Goal: Navigation & Orientation: Find specific page/section

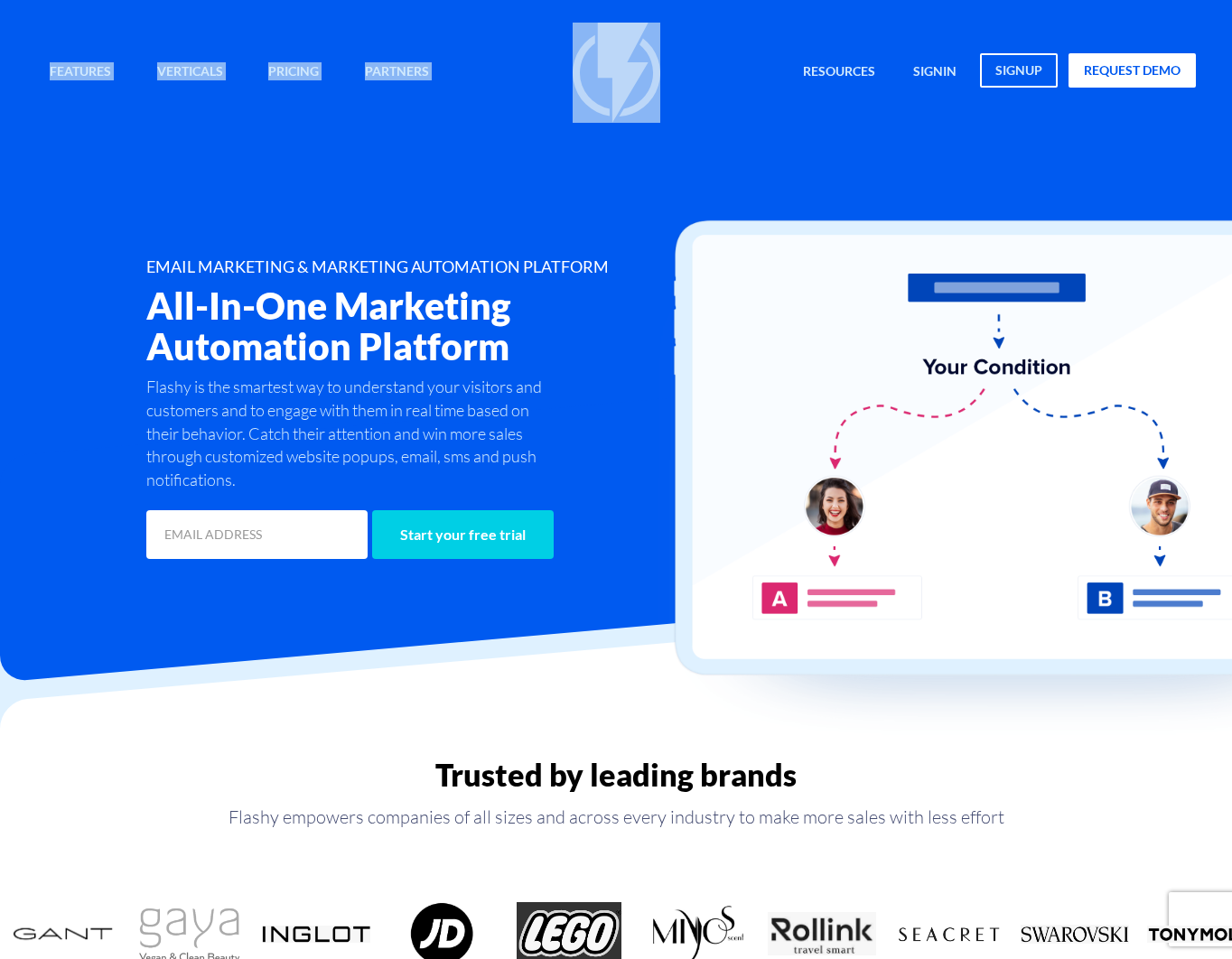
drag, startPoint x: 772, startPoint y: 29, endPoint x: 553, endPoint y: 585, distance: 597.6
click at [553, 564] on div "Features Marketing Automation Convert, Enagage And Retain Your Customers Email …" at bounding box center [616, 281] width 1232 height 564
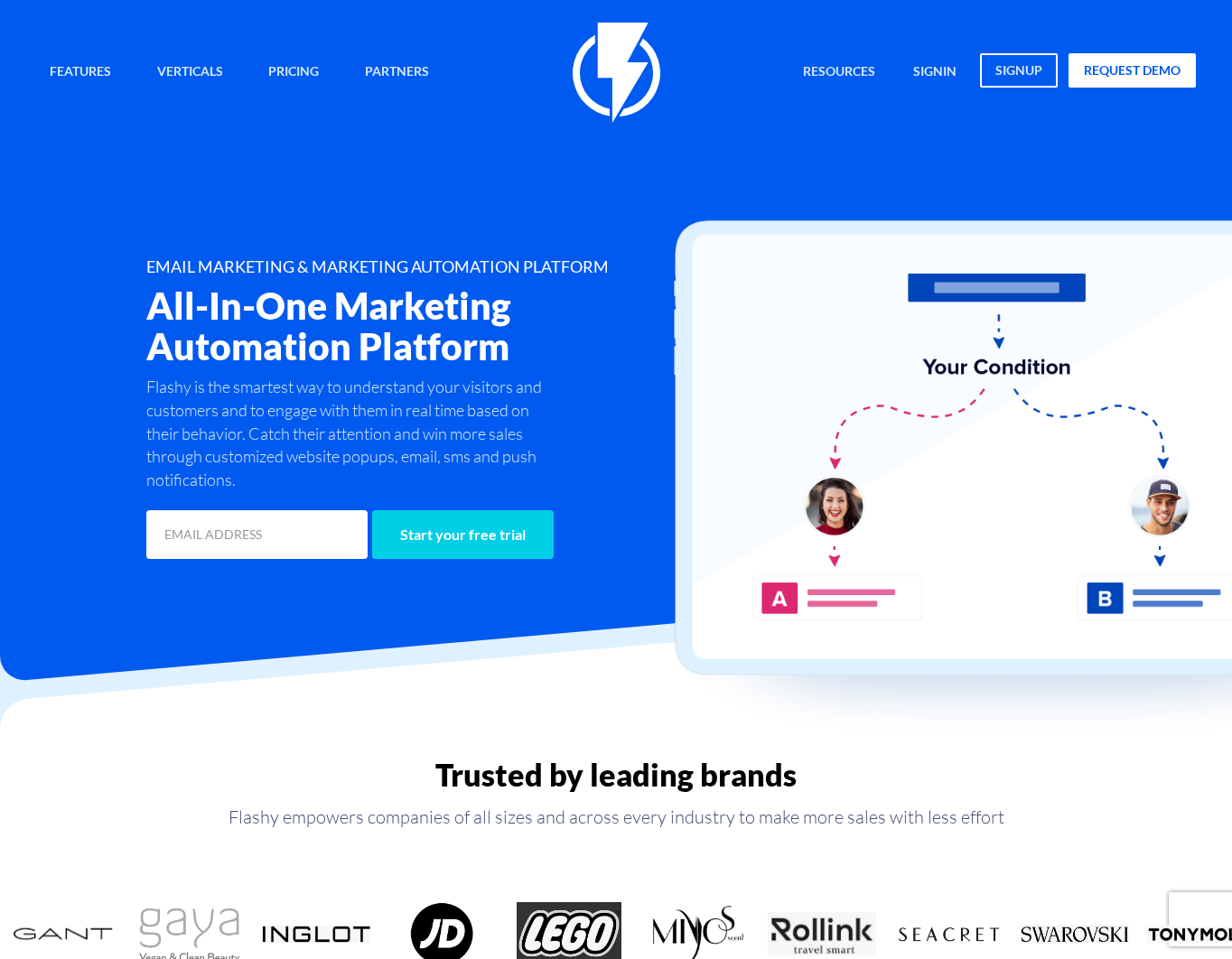
click at [620, 596] on div at bounding box center [616, 515] width 1232 height 333
drag, startPoint x: 463, startPoint y: 350, endPoint x: 567, endPoint y: 607, distance: 277.2
click at [548, 617] on div at bounding box center [616, 515] width 1232 height 333
drag, startPoint x: 567, startPoint y: 607, endPoint x: 572, endPoint y: 590, distance: 17.7
click at [572, 590] on div at bounding box center [616, 515] width 1232 height 333
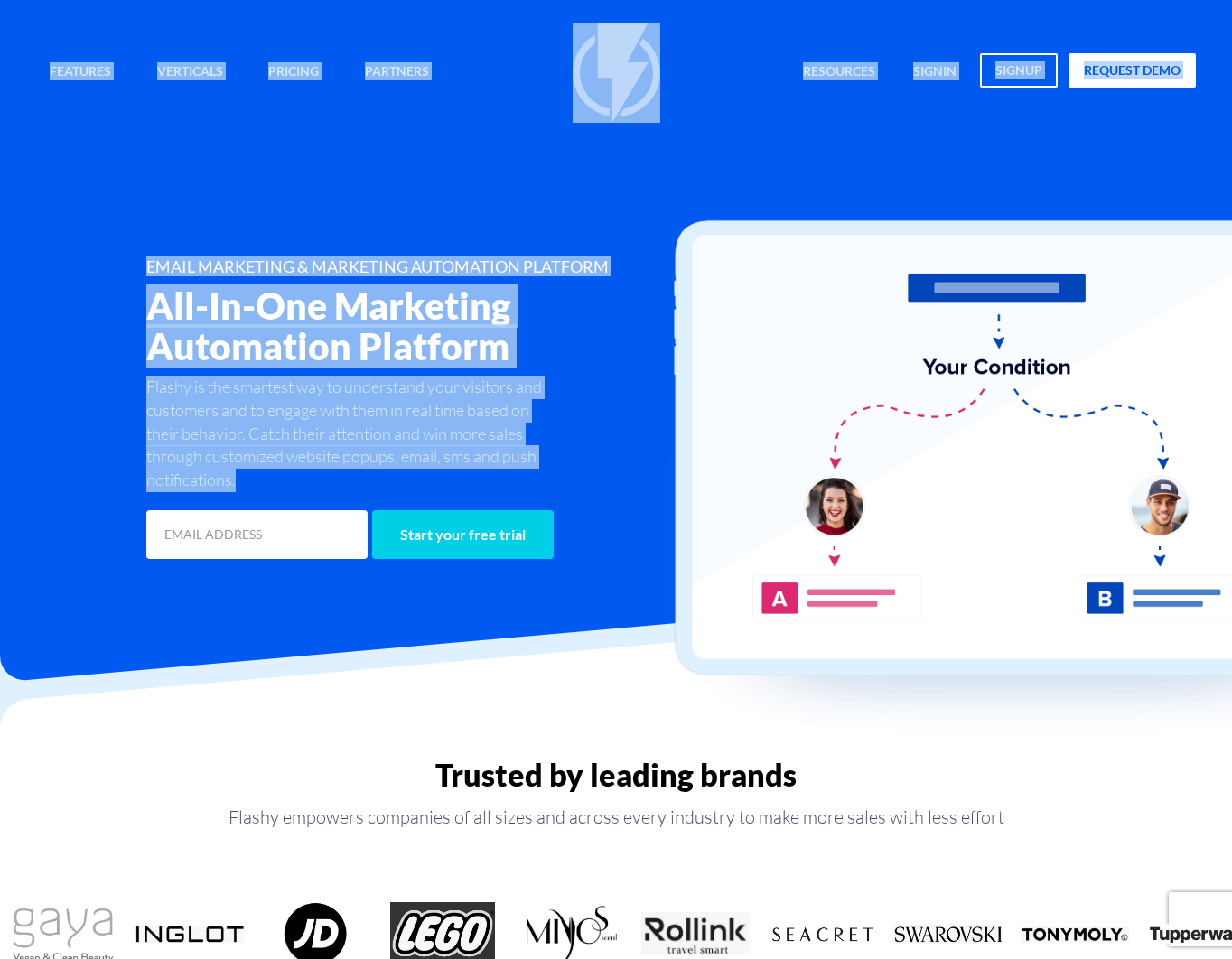
drag, startPoint x: 572, startPoint y: 590, endPoint x: 586, endPoint y: 531, distance: 60.6
click at [586, 531] on div "Features Marketing Automation Convert, Enagage And Retain Your Customers Email …" at bounding box center [616, 281] width 1232 height 564
click at [614, 586] on div at bounding box center [616, 515] width 1232 height 333
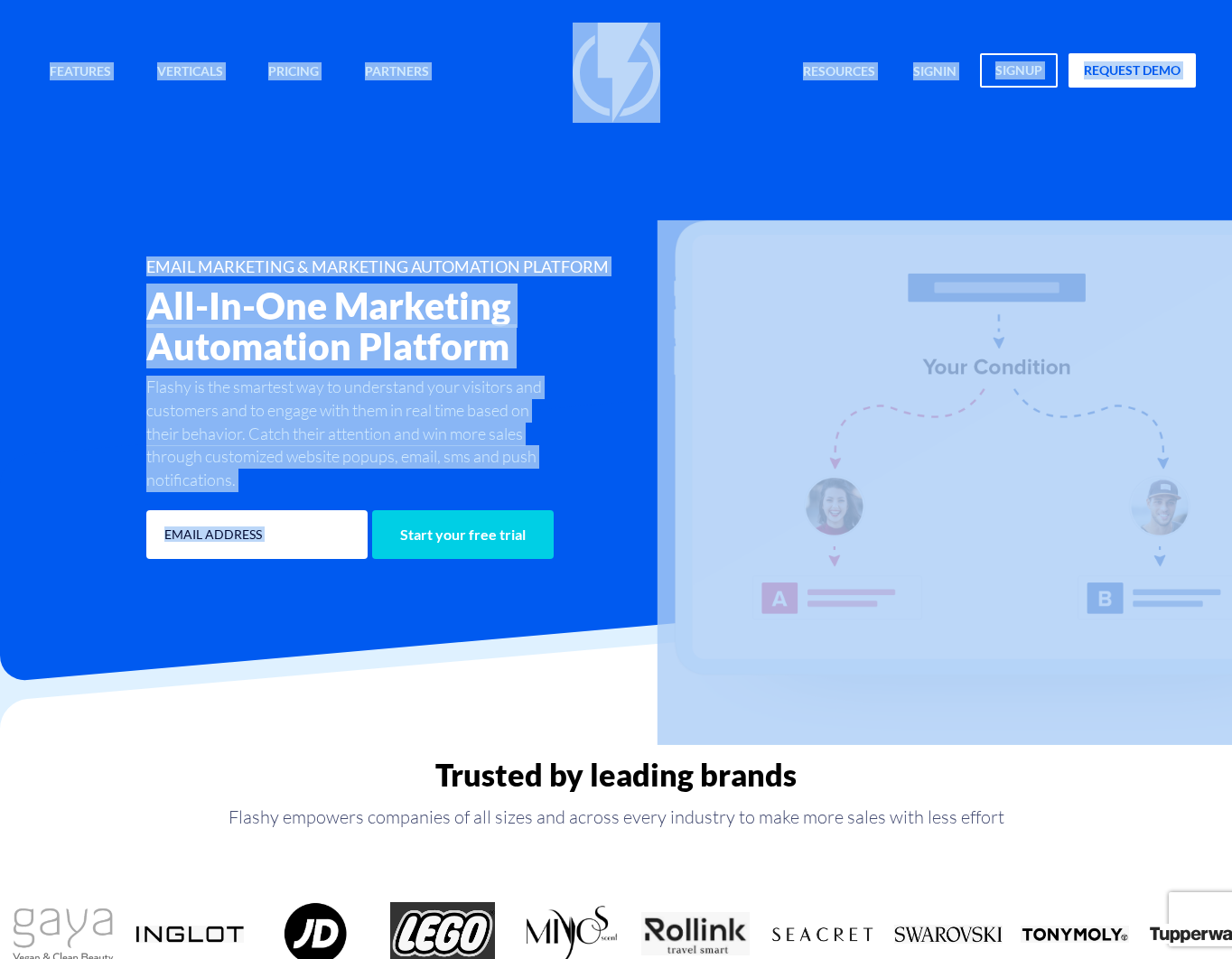
drag, startPoint x: 610, startPoint y: 586, endPoint x: 585, endPoint y: 633, distance: 53.2
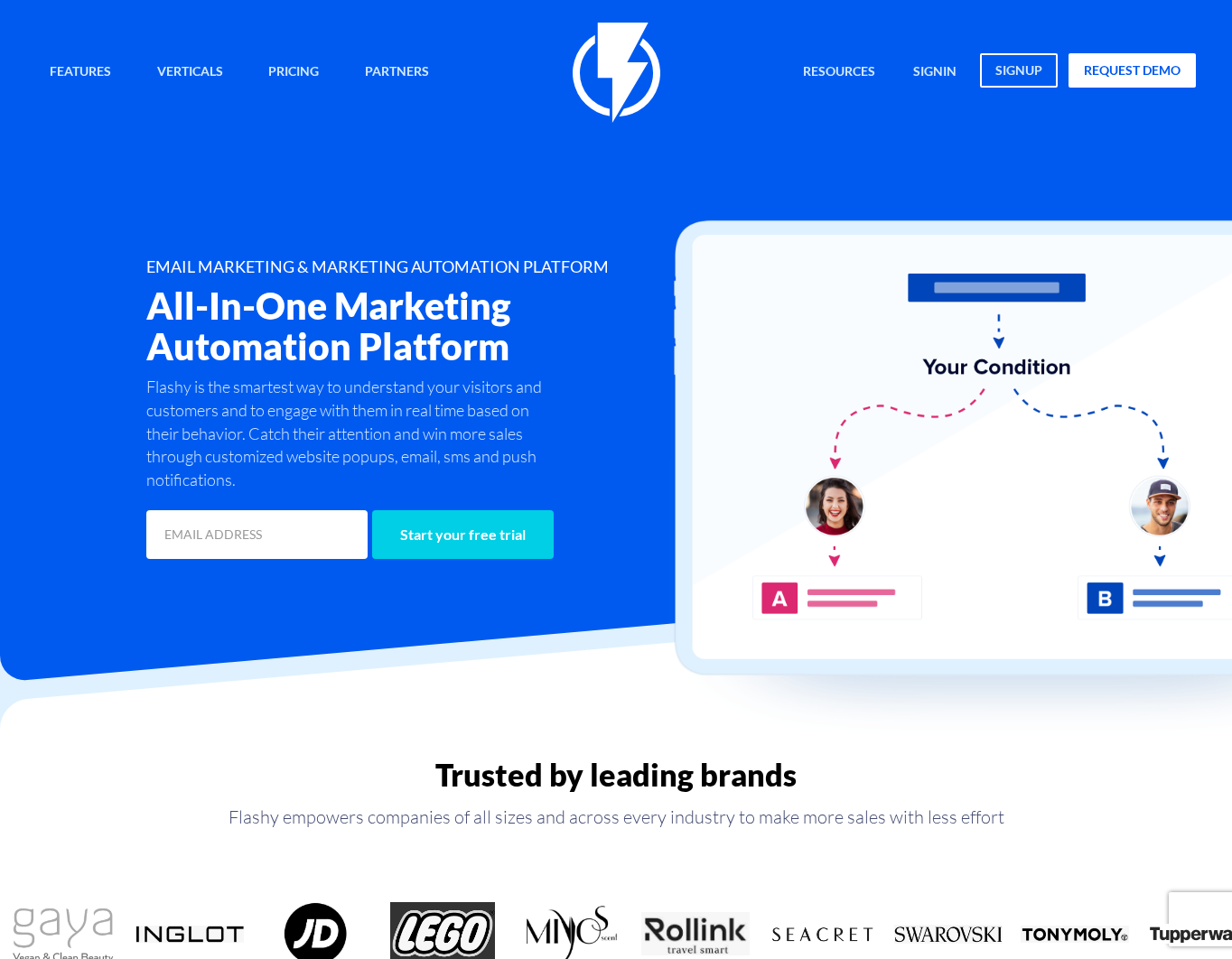
click at [392, 762] on h2 "Trusted by leading brands" at bounding box center [616, 775] width 1232 height 35
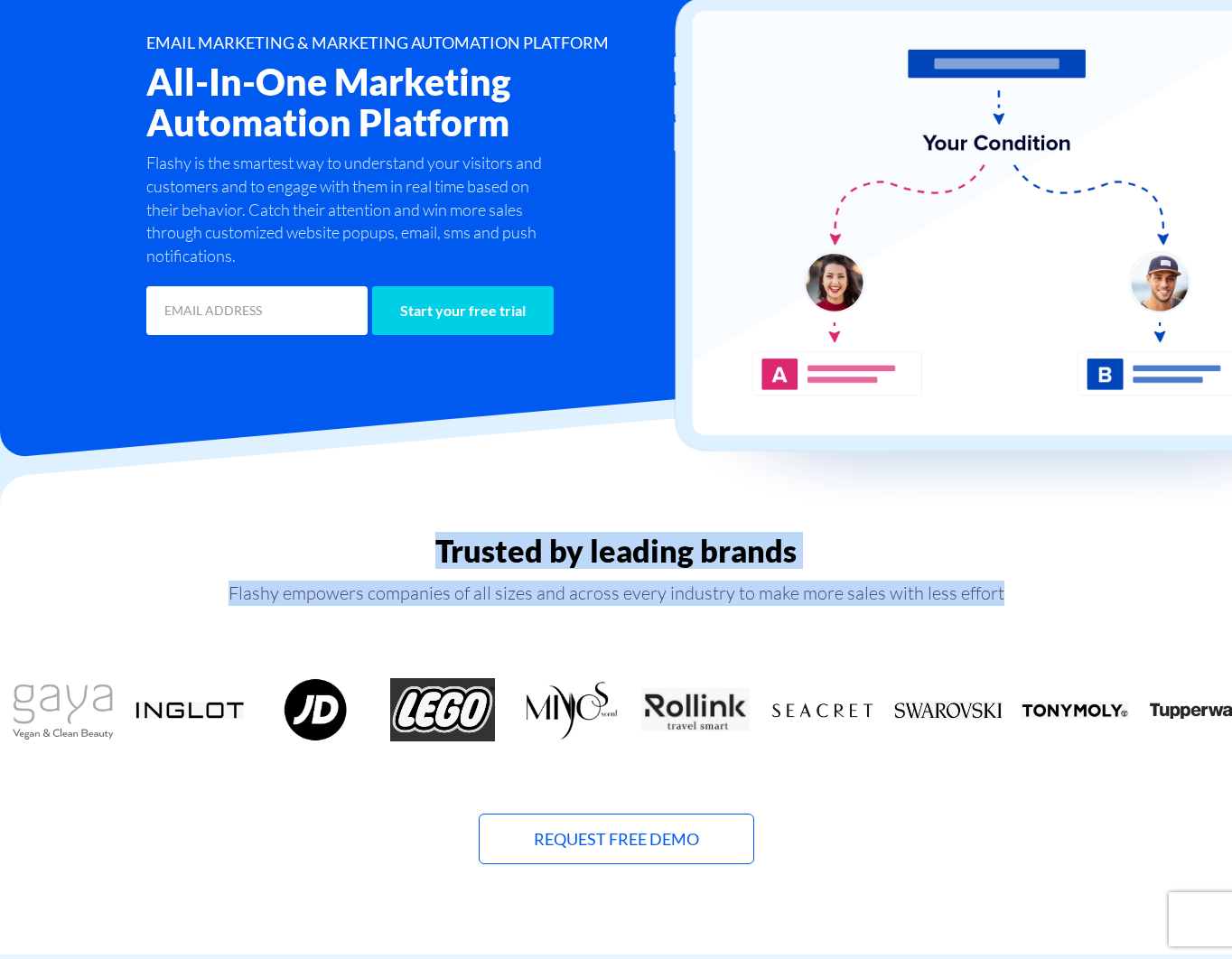
scroll to position [225, 0]
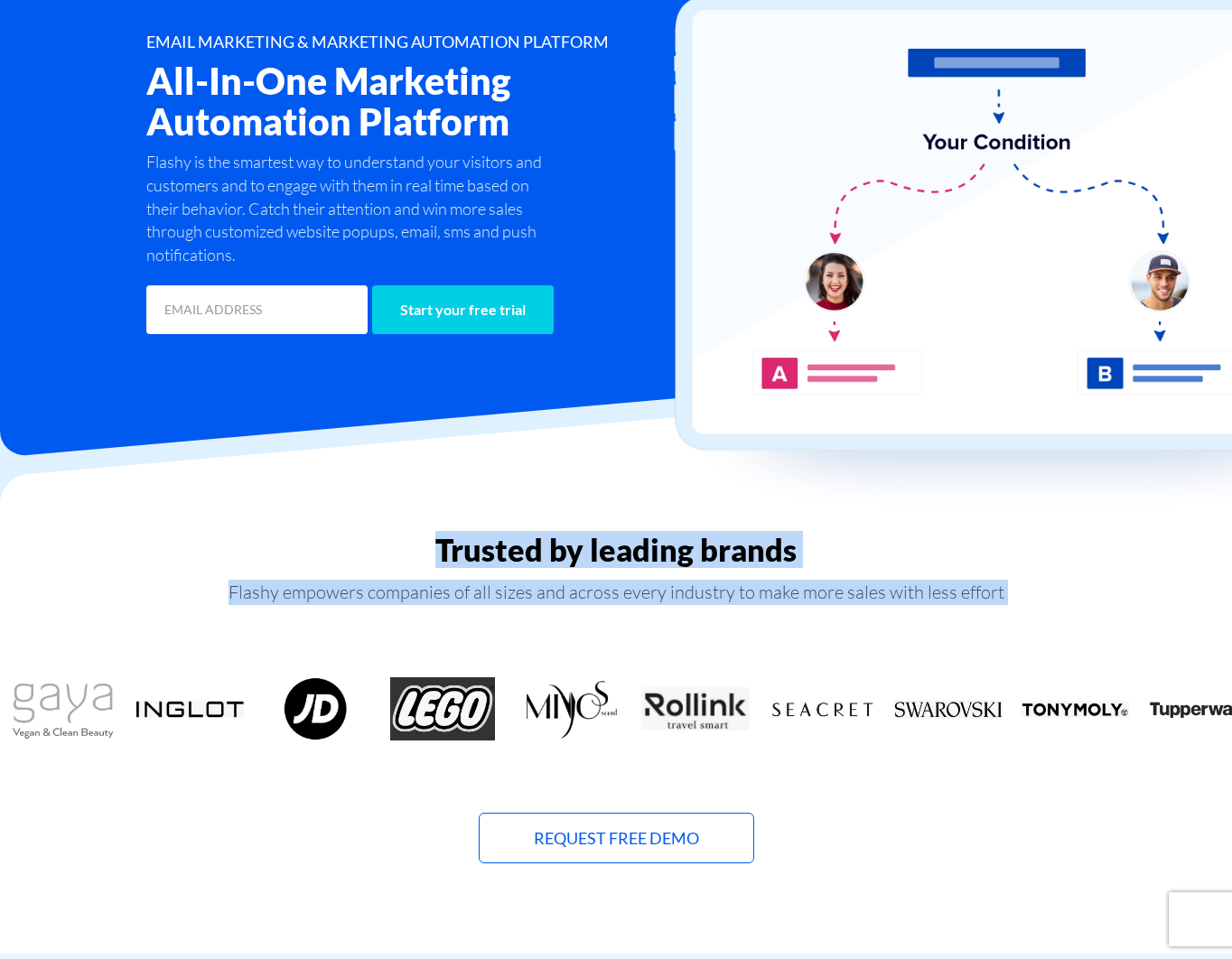
drag, startPoint x: 423, startPoint y: 521, endPoint x: 1165, endPoint y: 661, distance: 755.1
click at [1165, 661] on div "Trusted by leading brands Flashy empowers companies of all sizes and across eve…" at bounding box center [616, 676] width 1260 height 376
click at [1165, 660] on div "Trusted by leading brands Flashy empowers companies of all sizes and across eve…" at bounding box center [616, 698] width 1232 height 332
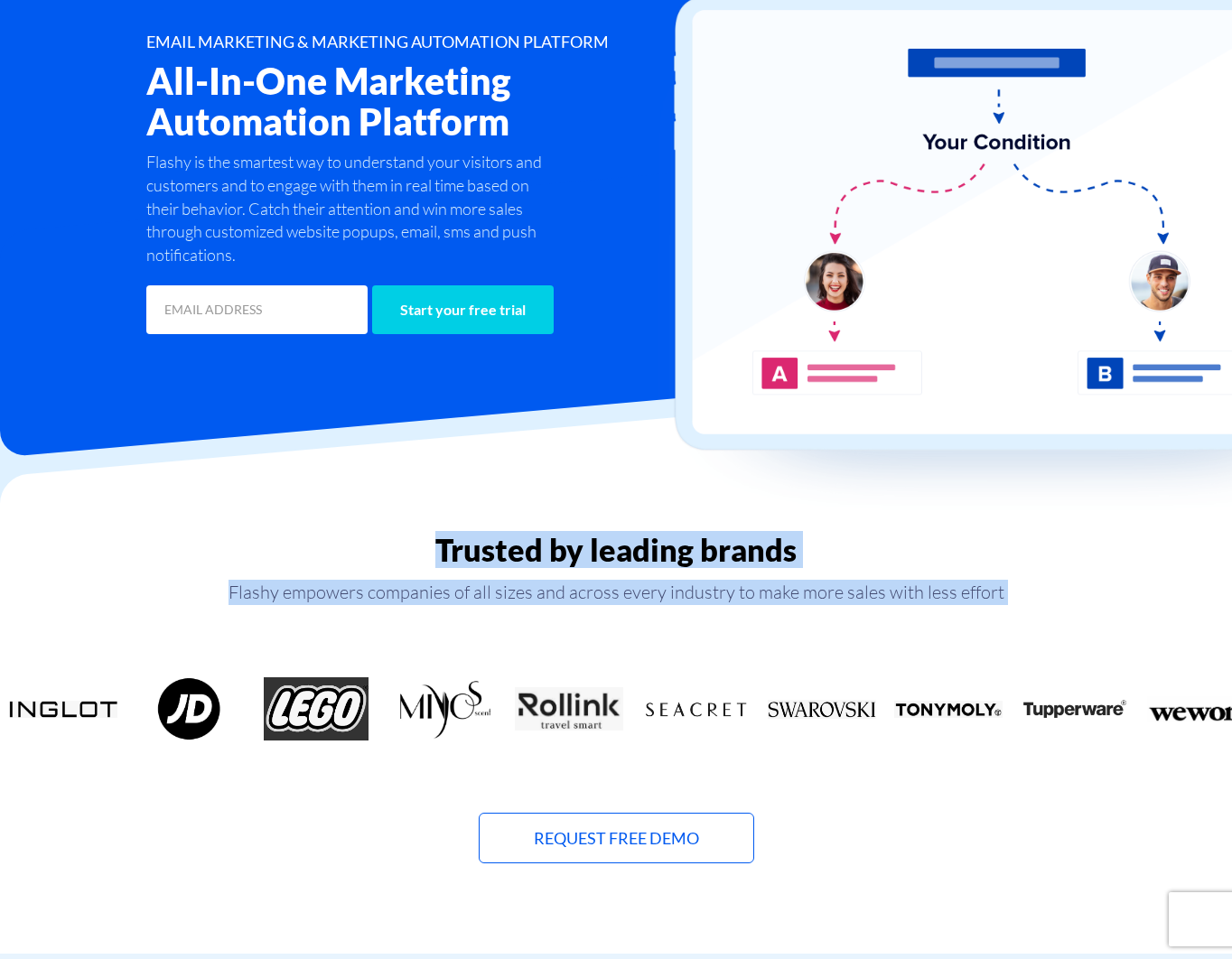
drag, startPoint x: 1165, startPoint y: 660, endPoint x: 343, endPoint y: 538, distance: 831.0
click at [343, 538] on div "Trusted by leading brands Flashy empowers companies of all sizes and across eve…" at bounding box center [616, 698] width 1232 height 332
click at [343, 538] on h2 "Trusted by leading brands" at bounding box center [616, 550] width 1232 height 35
drag, startPoint x: 343, startPoint y: 538, endPoint x: 1011, endPoint y: 596, distance: 670.5
click at [1008, 596] on div "Trusted by leading brands Flashy empowers companies of all sizes and across eve…" at bounding box center [616, 698] width 1232 height 332
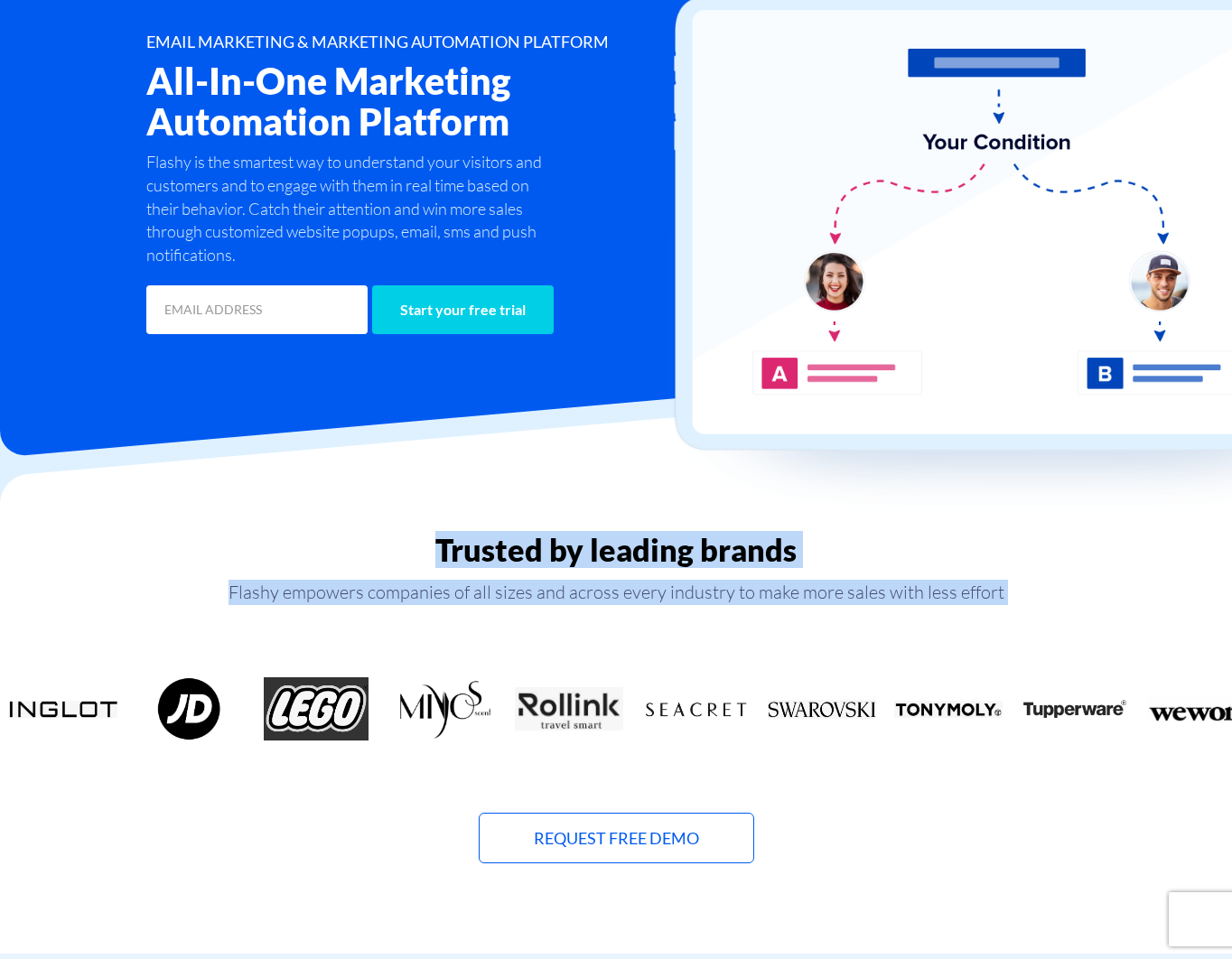
click at [1011, 596] on p "Flashy empowers companies of all sizes and across every industry to make more s…" at bounding box center [616, 592] width 1232 height 26
drag, startPoint x: 1011, startPoint y: 596, endPoint x: 389, endPoint y: 527, distance: 625.8
click at [391, 525] on div "Trusted by leading brands Flashy empowers companies of all sizes and across eve…" at bounding box center [616, 676] width 1260 height 376
click at [389, 527] on div "Trusted by leading brands Flashy empowers companies of all sizes and across eve…" at bounding box center [616, 676] width 1260 height 376
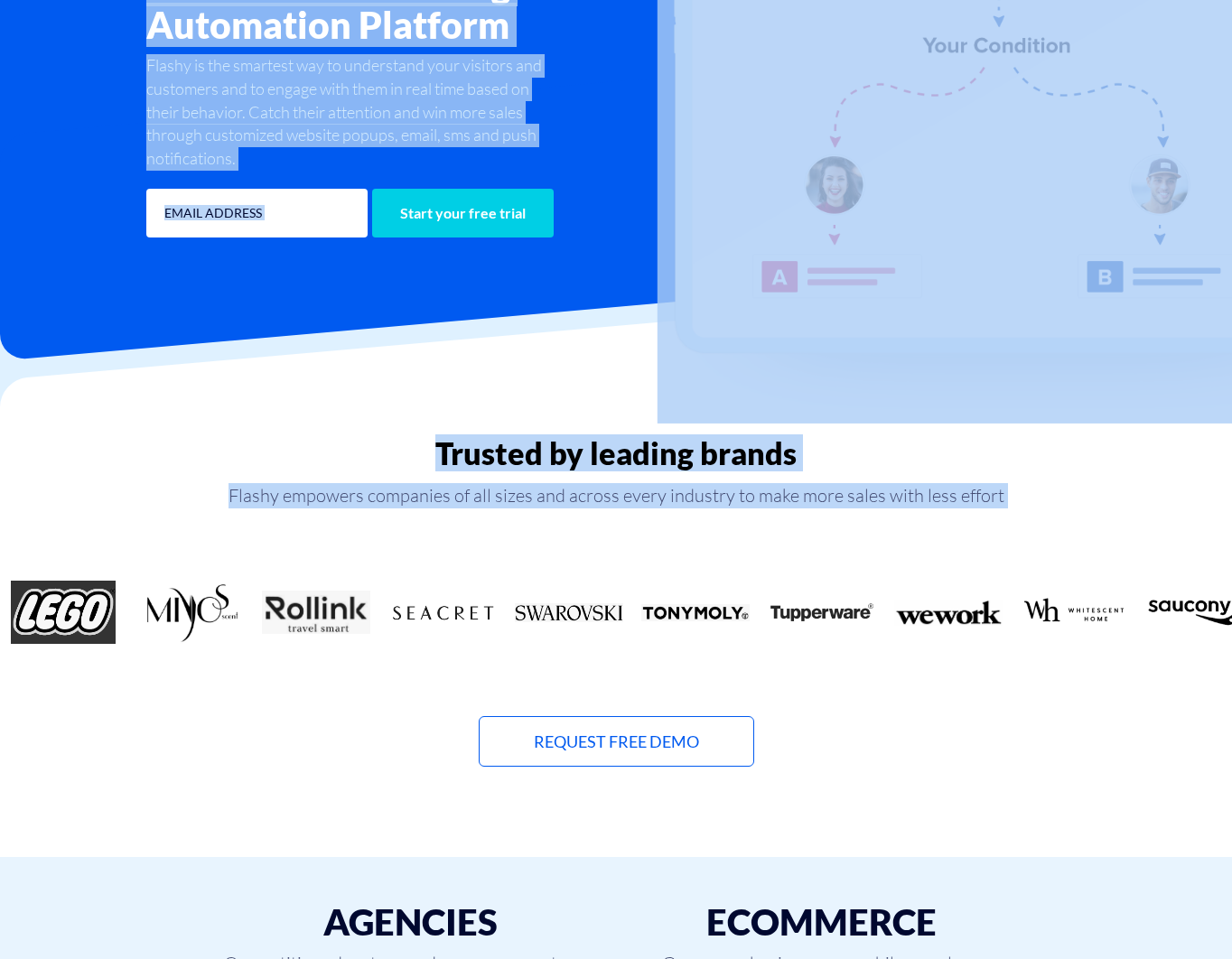
scroll to position [314, 0]
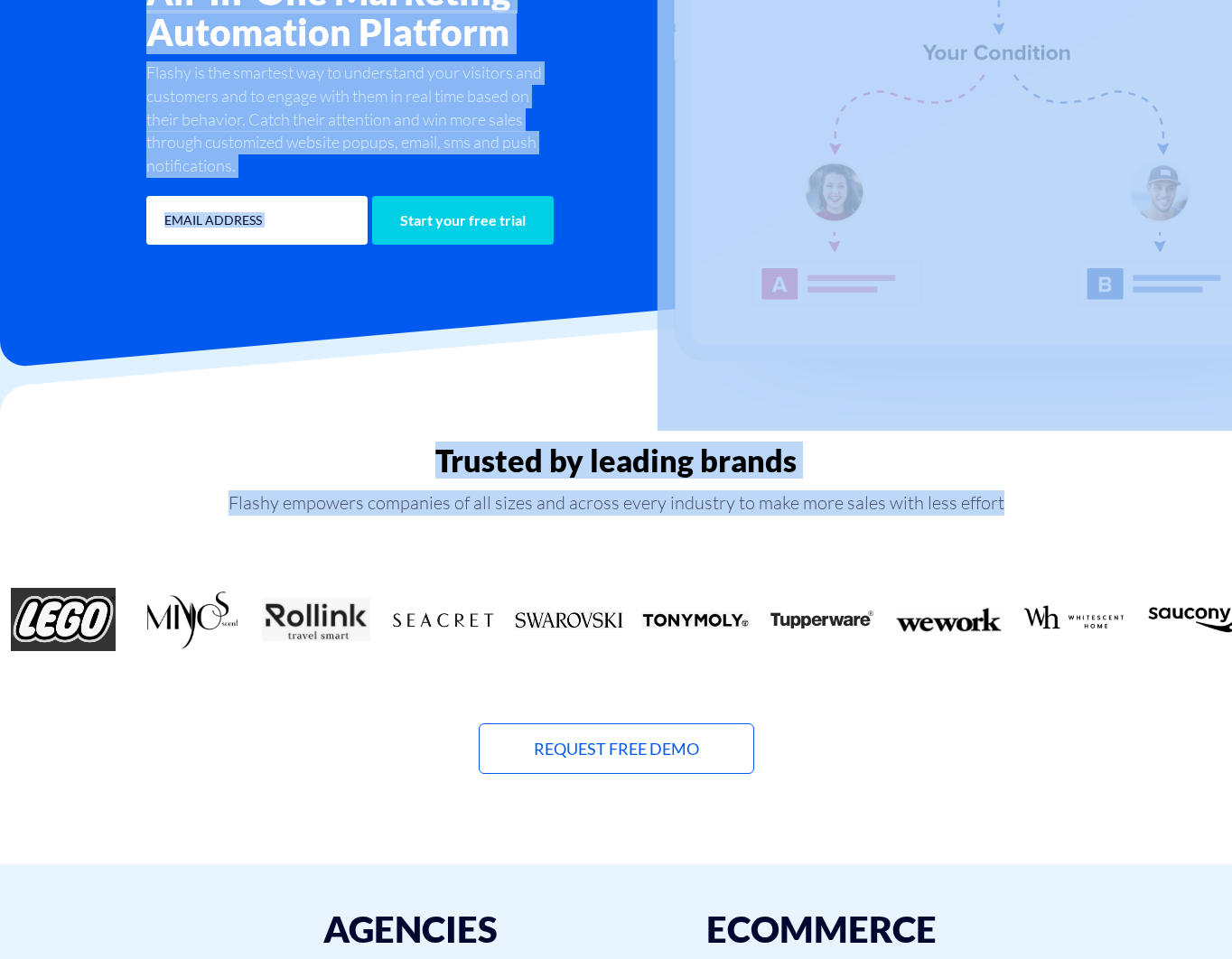
drag, startPoint x: 72, startPoint y: 29, endPoint x: 914, endPoint y: 698, distance: 1075.4
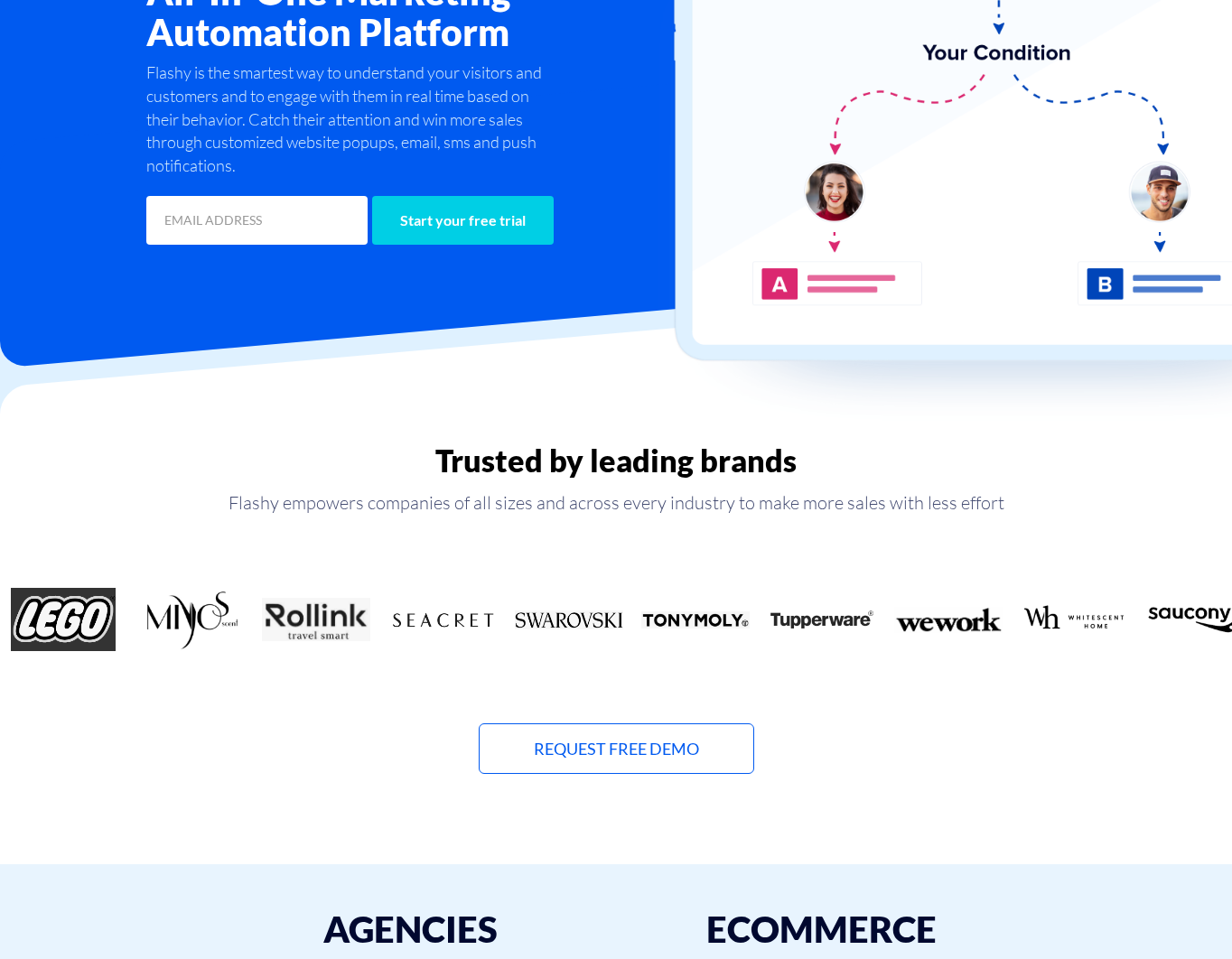
click at [917, 698] on div "Trusted by leading brands Flashy empowers companies of all sizes and across eve…" at bounding box center [616, 609] width 1232 height 332
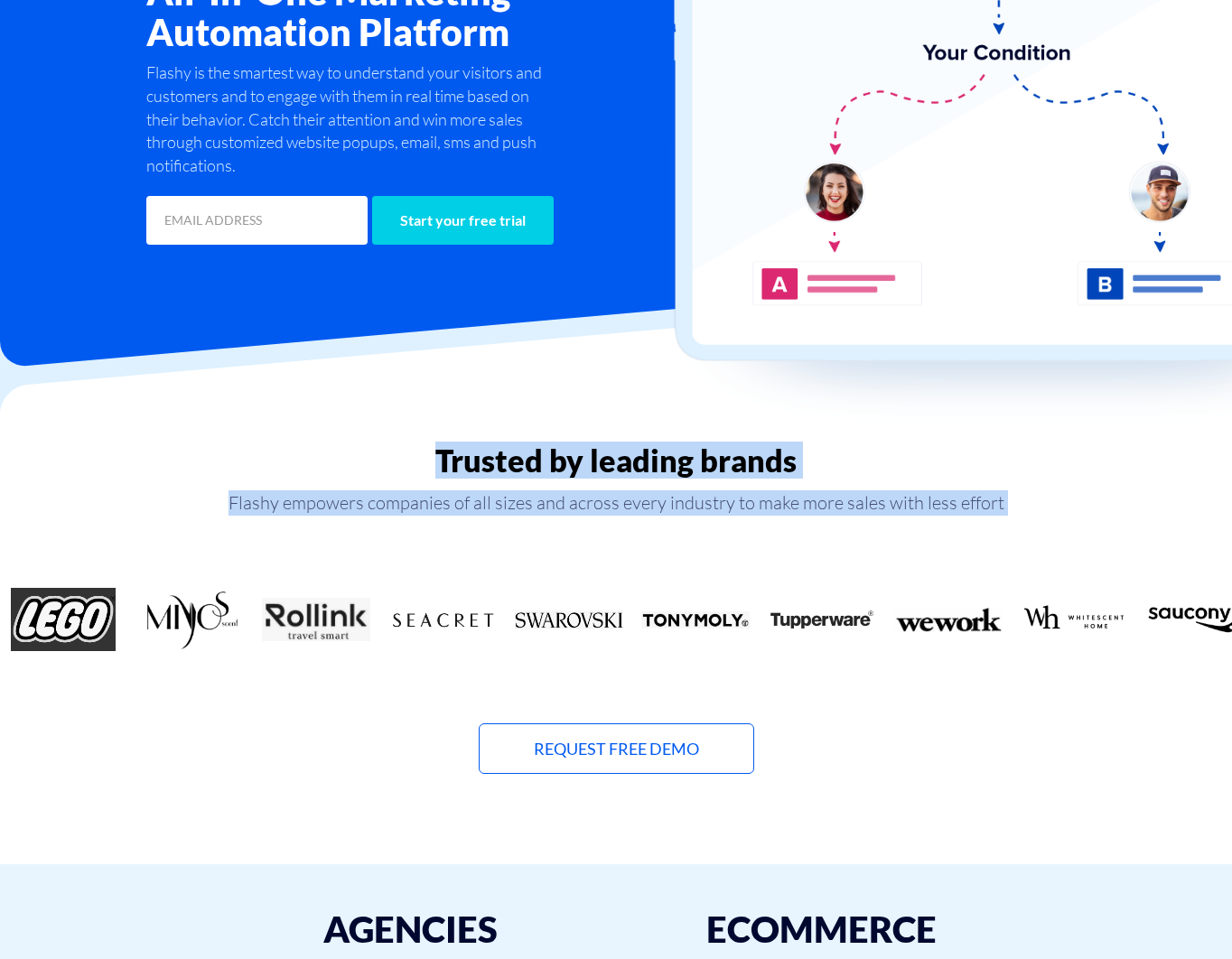
drag, startPoint x: 1080, startPoint y: 536, endPoint x: 320, endPoint y: 467, distance: 763.1
click at [320, 467] on div "Trusted by leading brands Flashy empowers companies of all sizes and across eve…" at bounding box center [616, 609] width 1232 height 332
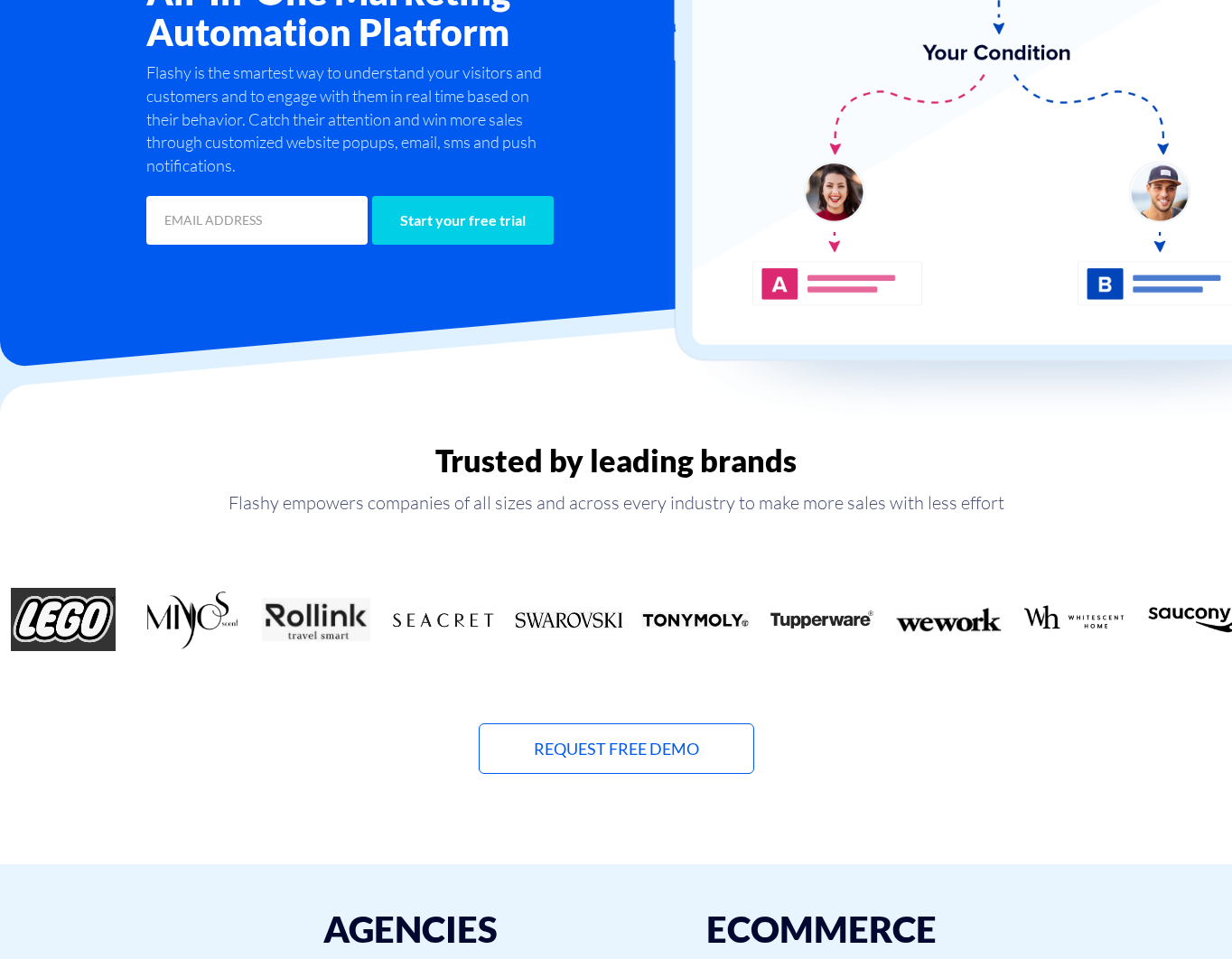
click at [322, 466] on h2 "Trusted by leading brands" at bounding box center [616, 461] width 1232 height 35
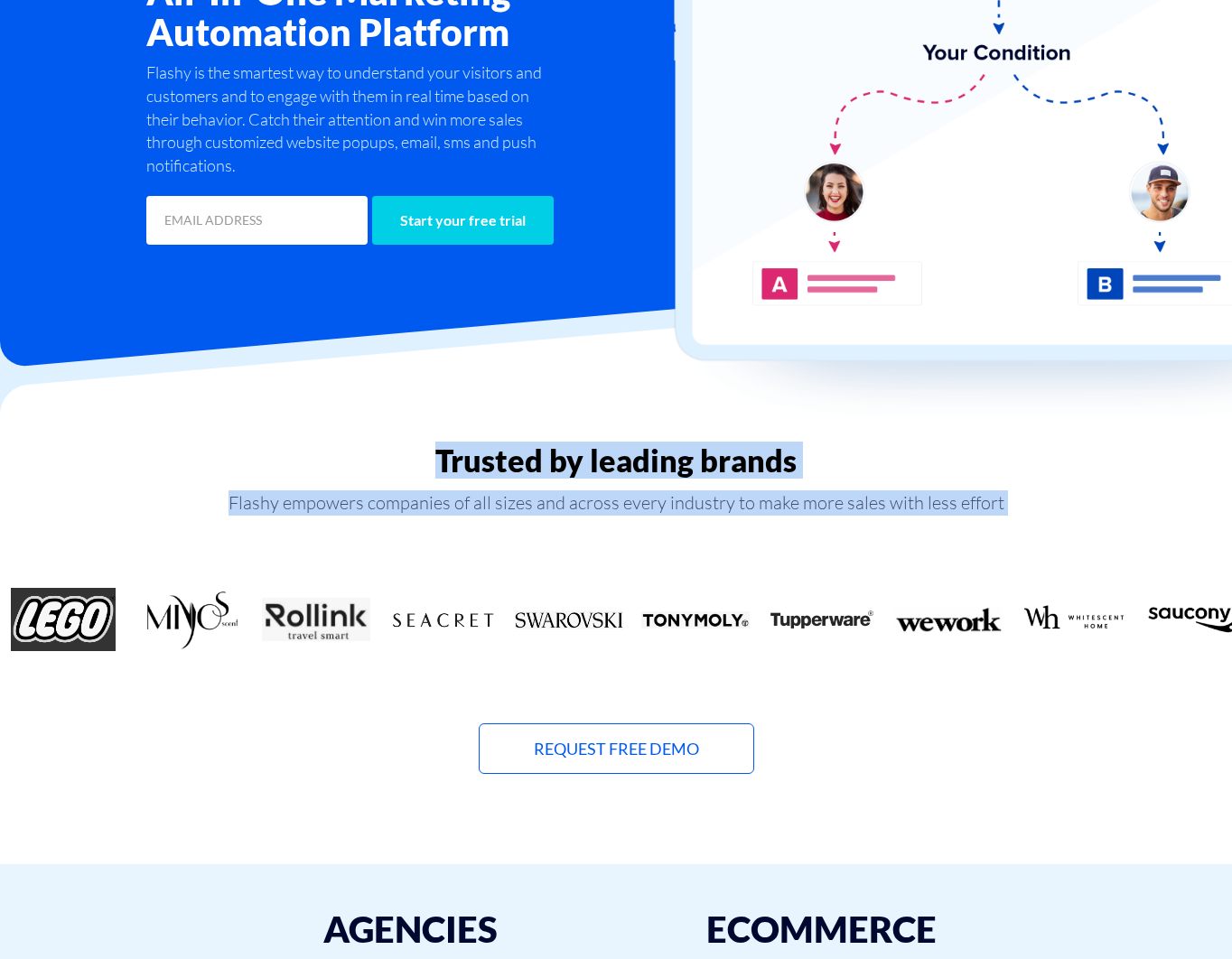
drag, startPoint x: 382, startPoint y: 482, endPoint x: 1035, endPoint y: 523, distance: 654.3
click at [1028, 525] on div "Trusted by leading brands Flashy empowers companies of all sizes and across eve…" at bounding box center [616, 609] width 1232 height 332
click at [1035, 522] on div "Trusted by leading brands Flashy empowers companies of all sizes and across eve…" at bounding box center [616, 609] width 1232 height 332
drag, startPoint x: 1035, startPoint y: 522, endPoint x: 278, endPoint y: 434, distance: 762.1
click at [277, 434] on div "Trusted by leading brands Flashy empowers companies of all sizes and across eve…" at bounding box center [616, 586] width 1260 height 376
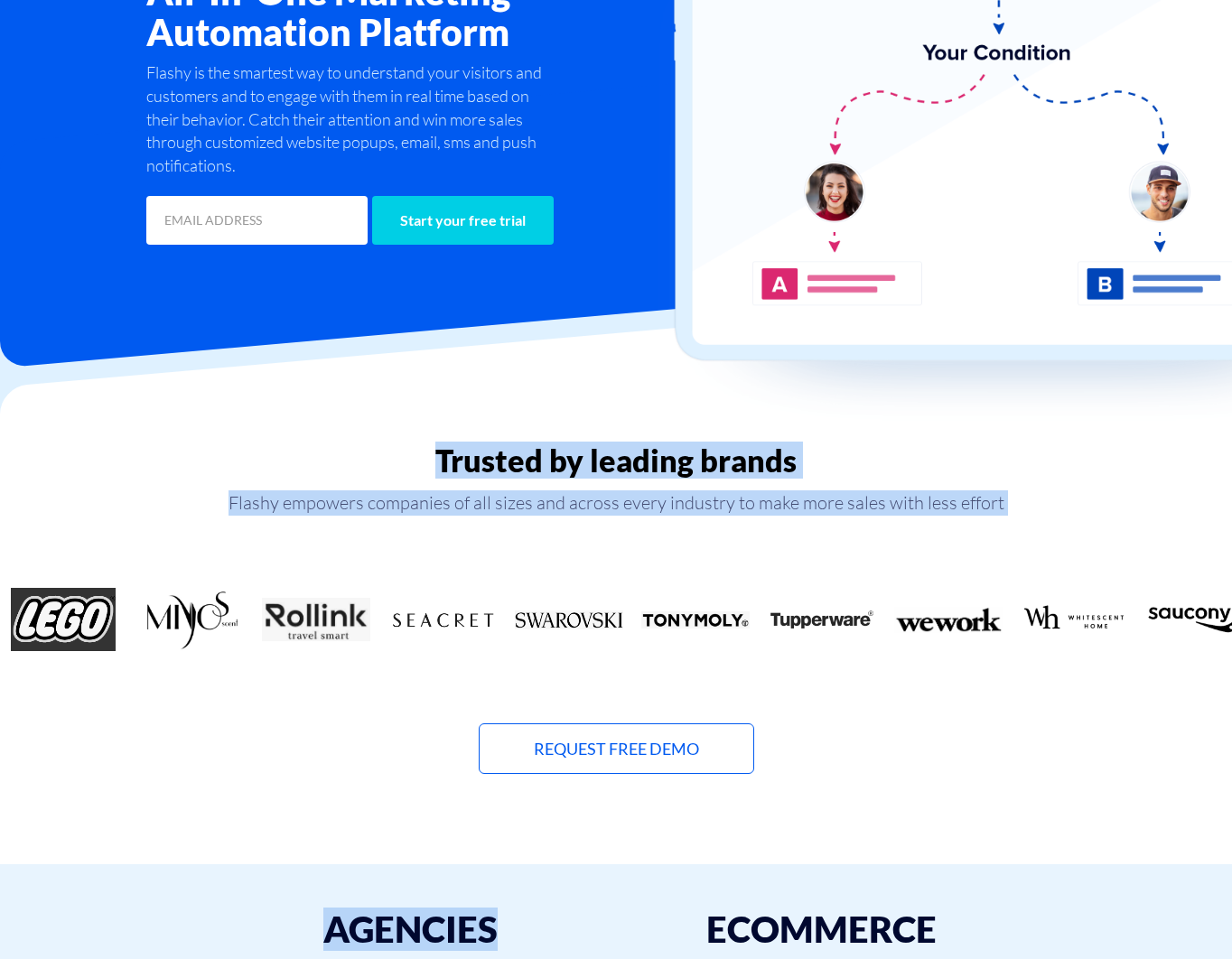
click at [279, 434] on div "Trusted by leading brands Flashy empowers companies of all sizes and across eve…" at bounding box center [616, 586] width 1260 height 376
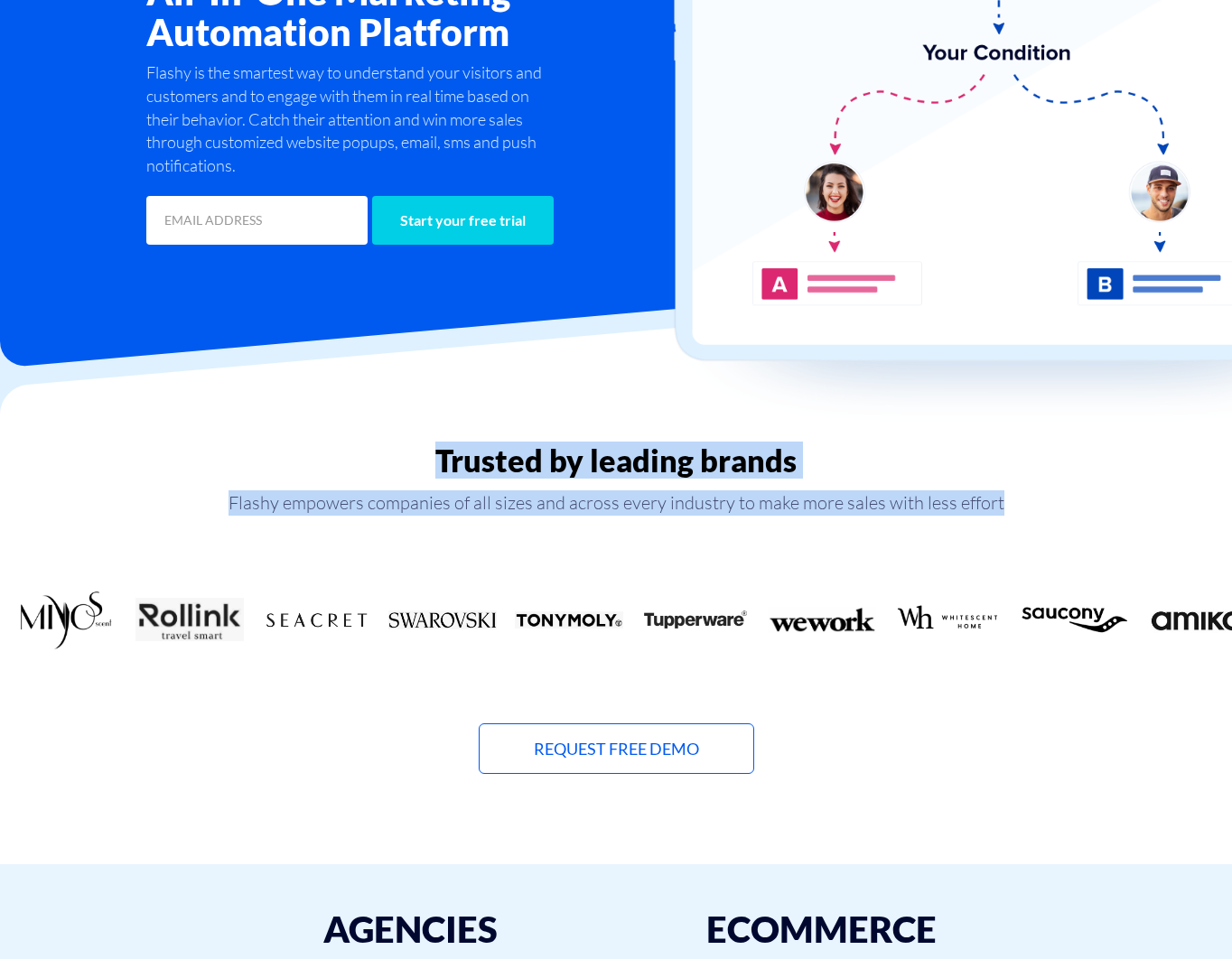
drag, startPoint x: 299, startPoint y: 453, endPoint x: 1032, endPoint y: 505, distance: 734.8
click at [1032, 505] on div "Trusted by leading brands Flashy empowers companies of all sizes and across eve…" at bounding box center [616, 586] width 1260 height 376
click at [1032, 505] on p "Flashy empowers companies of all sizes and across every industry to make more s…" at bounding box center [616, 503] width 1232 height 26
drag, startPoint x: 1032, startPoint y: 505, endPoint x: 215, endPoint y: 448, distance: 819.0
click at [138, 427] on div "Trusted by leading brands Flashy empowers companies of all sizes and across eve…" at bounding box center [616, 586] width 1260 height 376
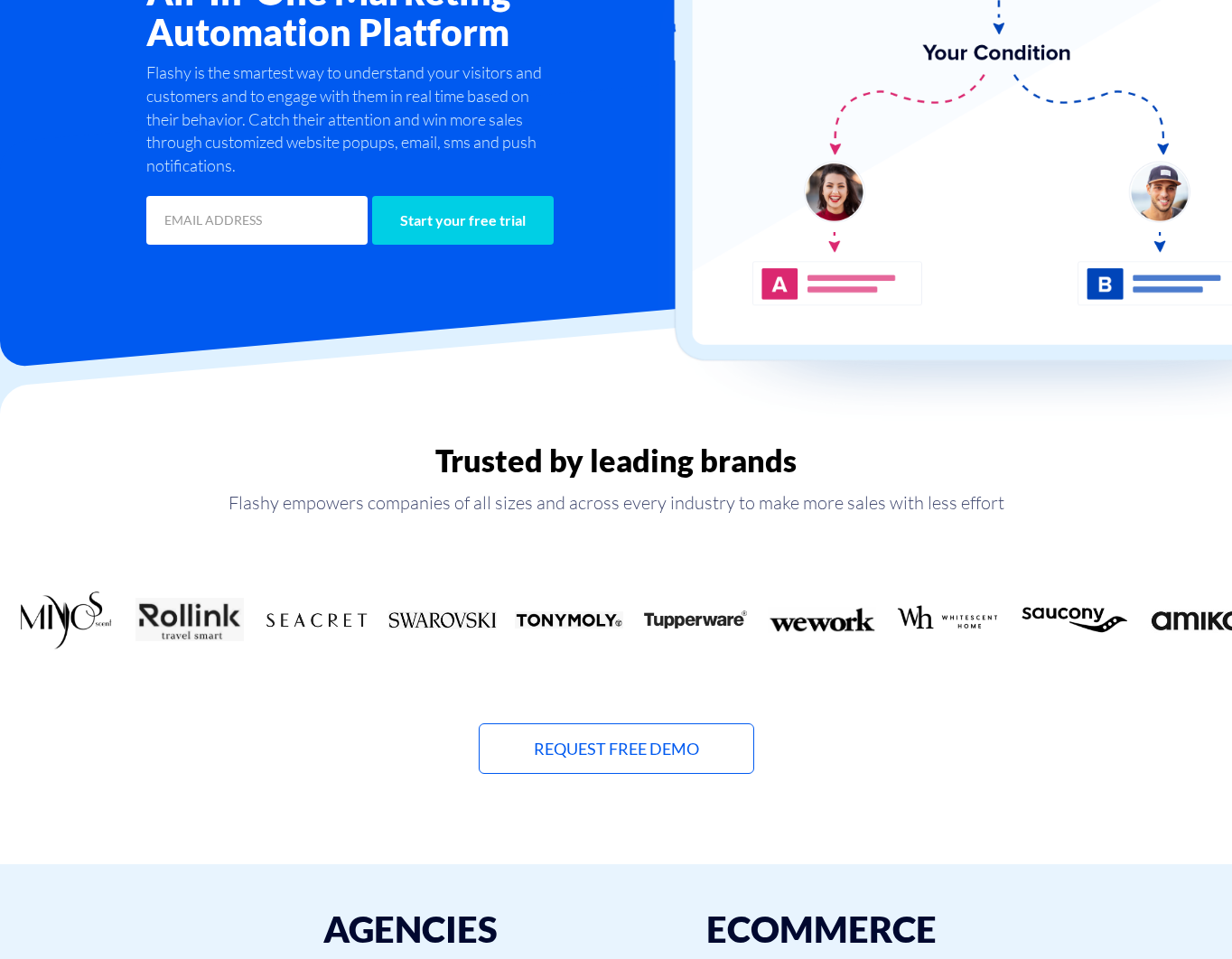
click at [399, 465] on h2 "Trusted by leading brands" at bounding box center [616, 461] width 1232 height 35
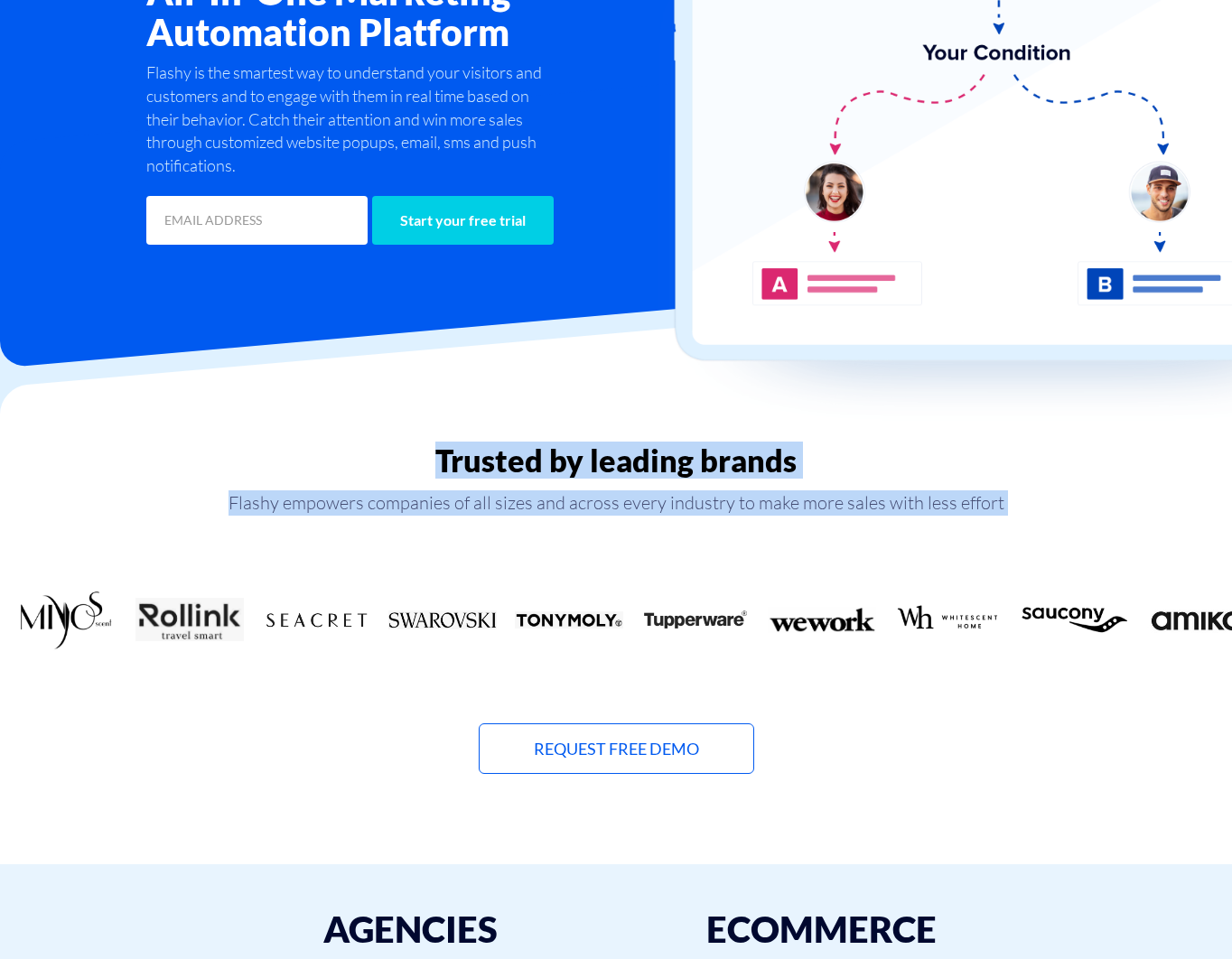
drag, startPoint x: 405, startPoint y: 454, endPoint x: 1036, endPoint y: 511, distance: 633.6
click at [1036, 511] on div "Trusted by leading brands Flashy empowers companies of all sizes and across eve…" at bounding box center [616, 609] width 1232 height 332
click at [1036, 510] on p "Flashy empowers companies of all sizes and across every industry to make more s…" at bounding box center [616, 503] width 1232 height 26
drag, startPoint x: 988, startPoint y: 488, endPoint x: 396, endPoint y: 443, distance: 593.7
click at [397, 443] on div "Trusted by leading brands Flashy empowers companies of all sizes and across eve…" at bounding box center [616, 586] width 1260 height 376
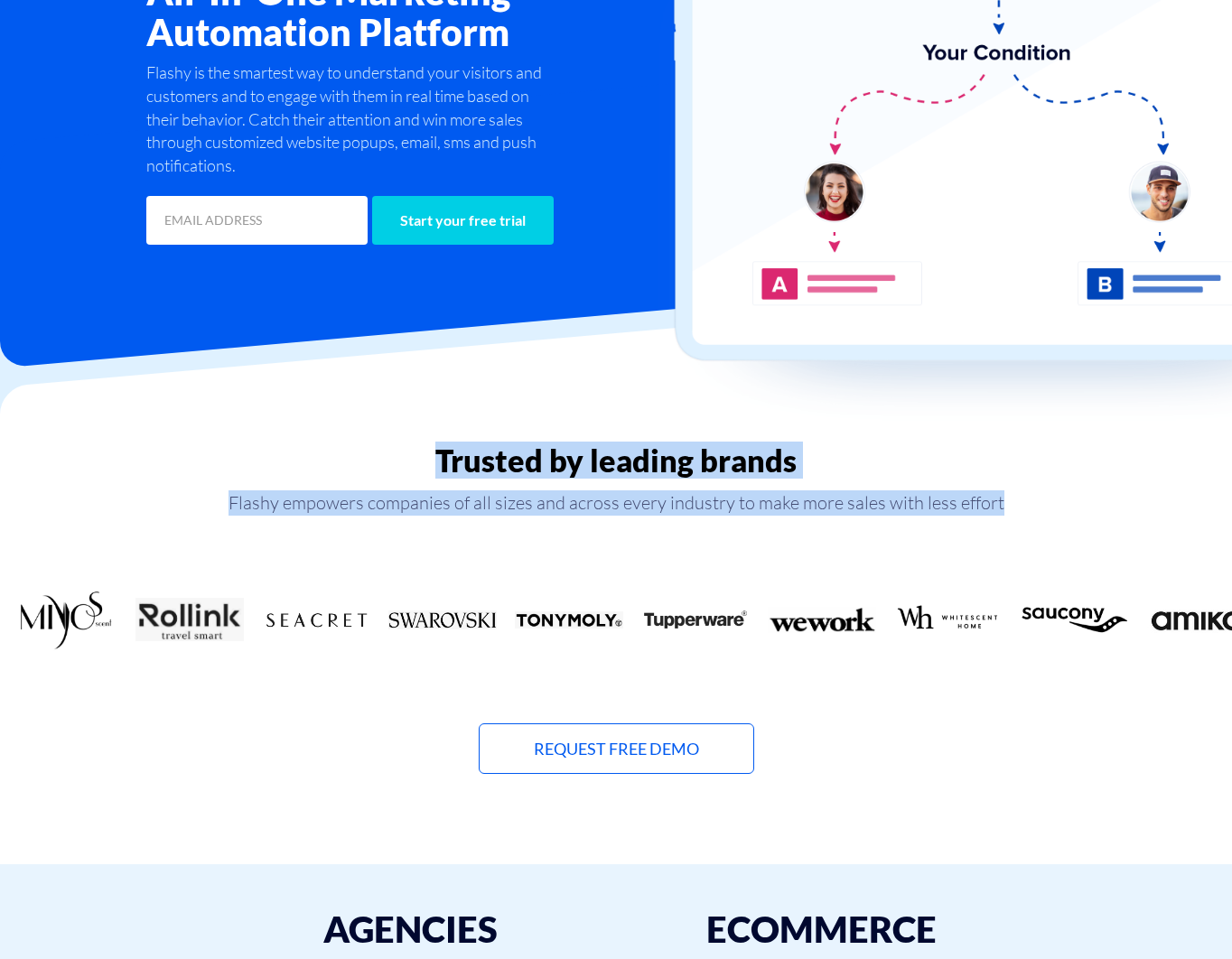
click at [396, 443] on div "Trusted by leading brands Flashy empowers companies of all sizes and across eve…" at bounding box center [616, 586] width 1260 height 376
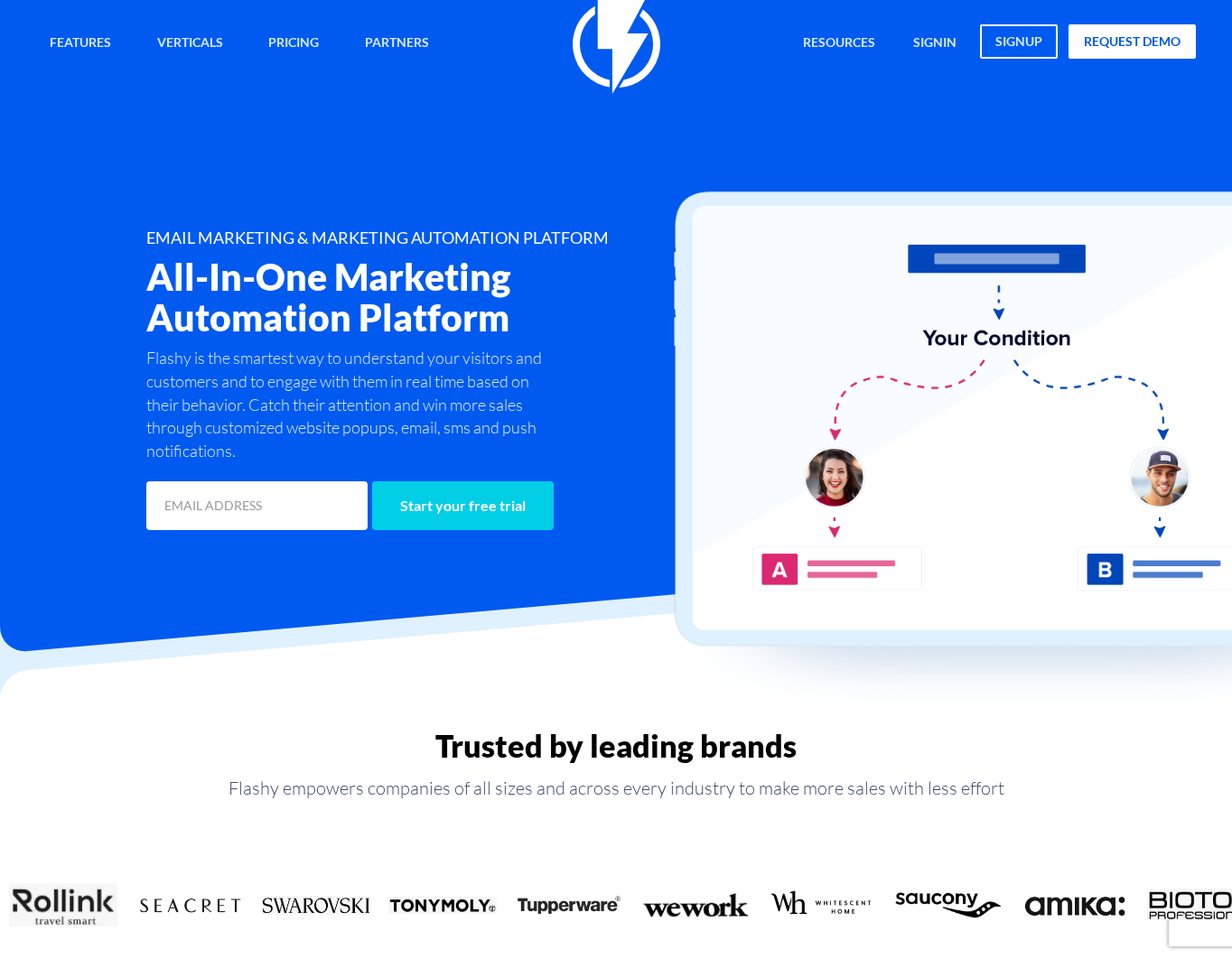
scroll to position [0, 0]
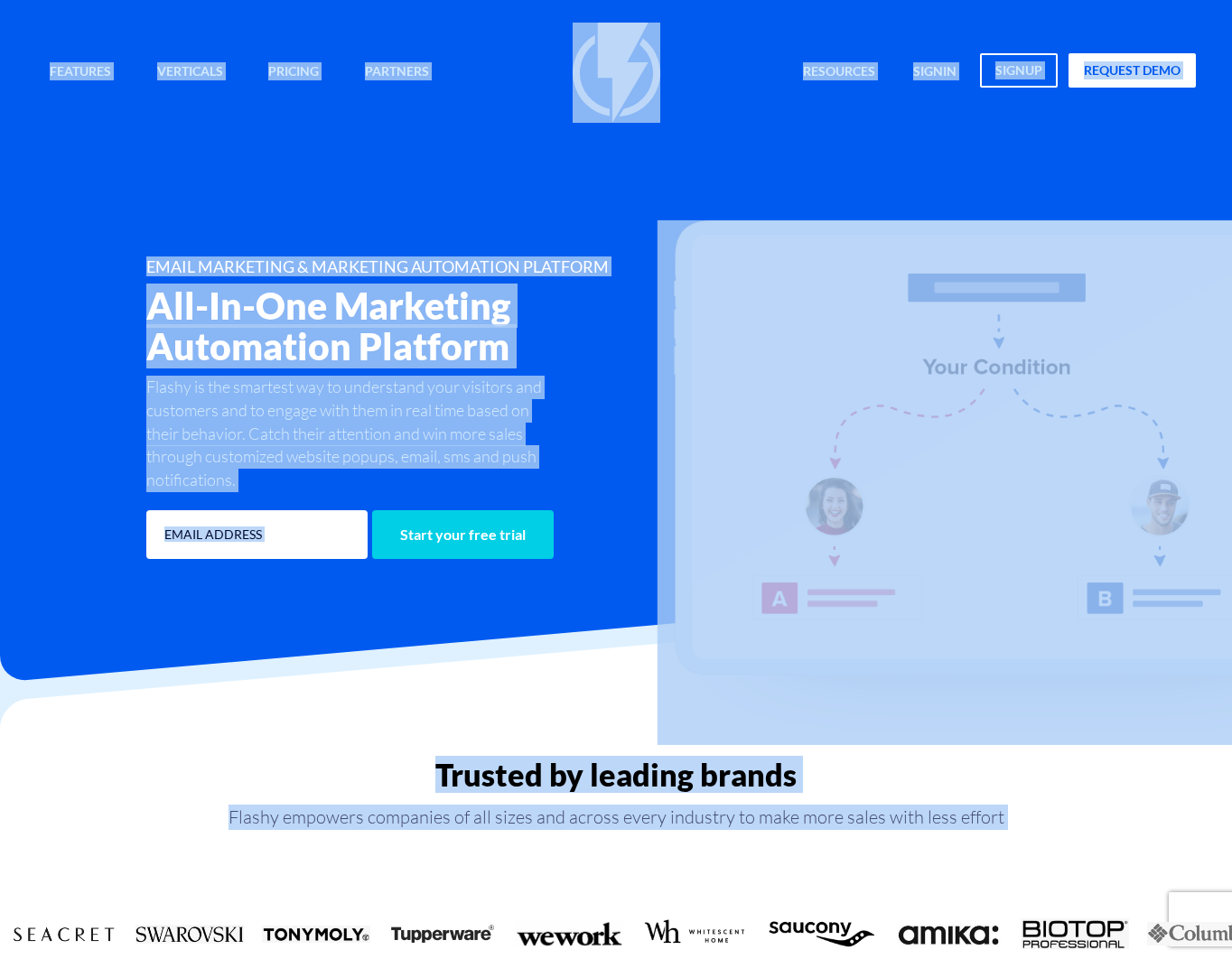
drag, startPoint x: 109, startPoint y: 66, endPoint x: 1031, endPoint y: 850, distance: 1210.3
click at [1032, 849] on div "Trusted by leading brands Flashy empowers companies of all sizes and across eve…" at bounding box center [616, 923] width 1232 height 332
drag, startPoint x: 1034, startPoint y: 846, endPoint x: 33, endPoint y: 24, distance: 1295.3
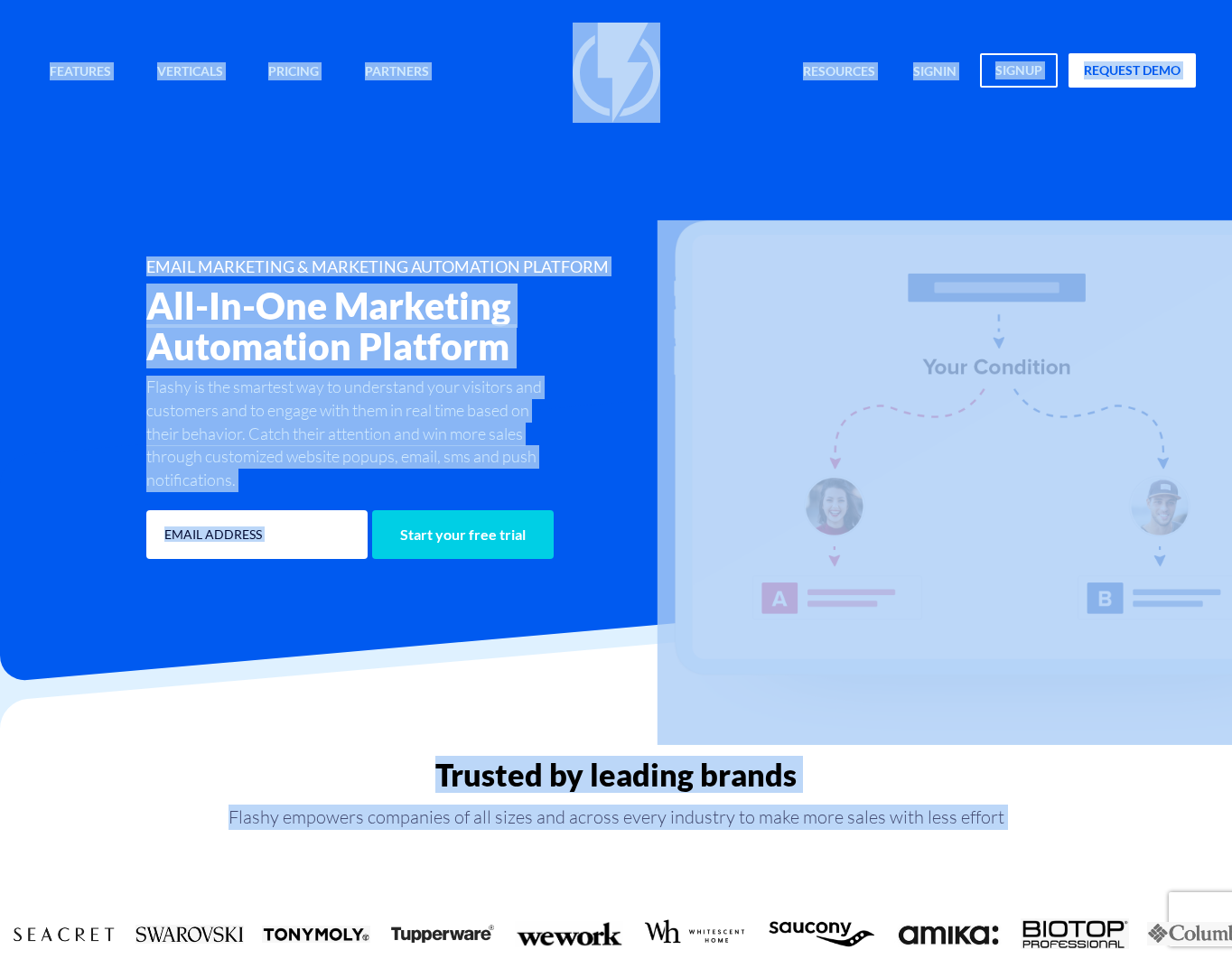
click at [31, 23] on div "Features Marketing Automation Convert, Enagage And Retain Your Customers Email …" at bounding box center [616, 72] width 1187 height 100
drag, startPoint x: 31, startPoint y: 22, endPoint x: 1123, endPoint y: 825, distance: 1355.5
click at [1112, 820] on p "Flashy empowers companies of all sizes and across every industry to make more s…" at bounding box center [616, 817] width 1232 height 26
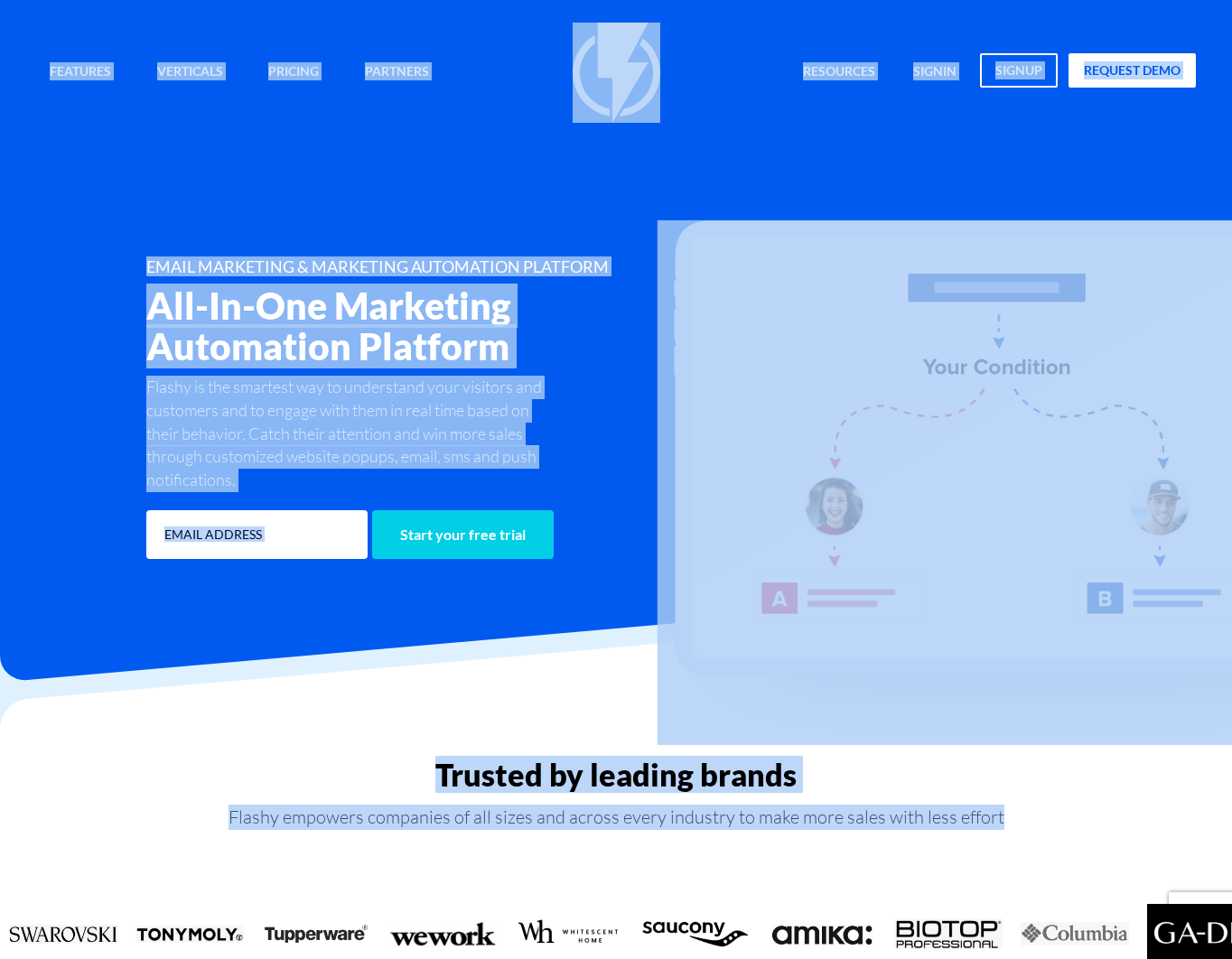
drag, startPoint x: 1052, startPoint y: 776, endPoint x: 27, endPoint y: 39, distance: 1262.5
click at [27, 39] on div "Features Marketing Automation Convert, Enagage And Retain Your Customers Email …" at bounding box center [616, 72] width 1187 height 100
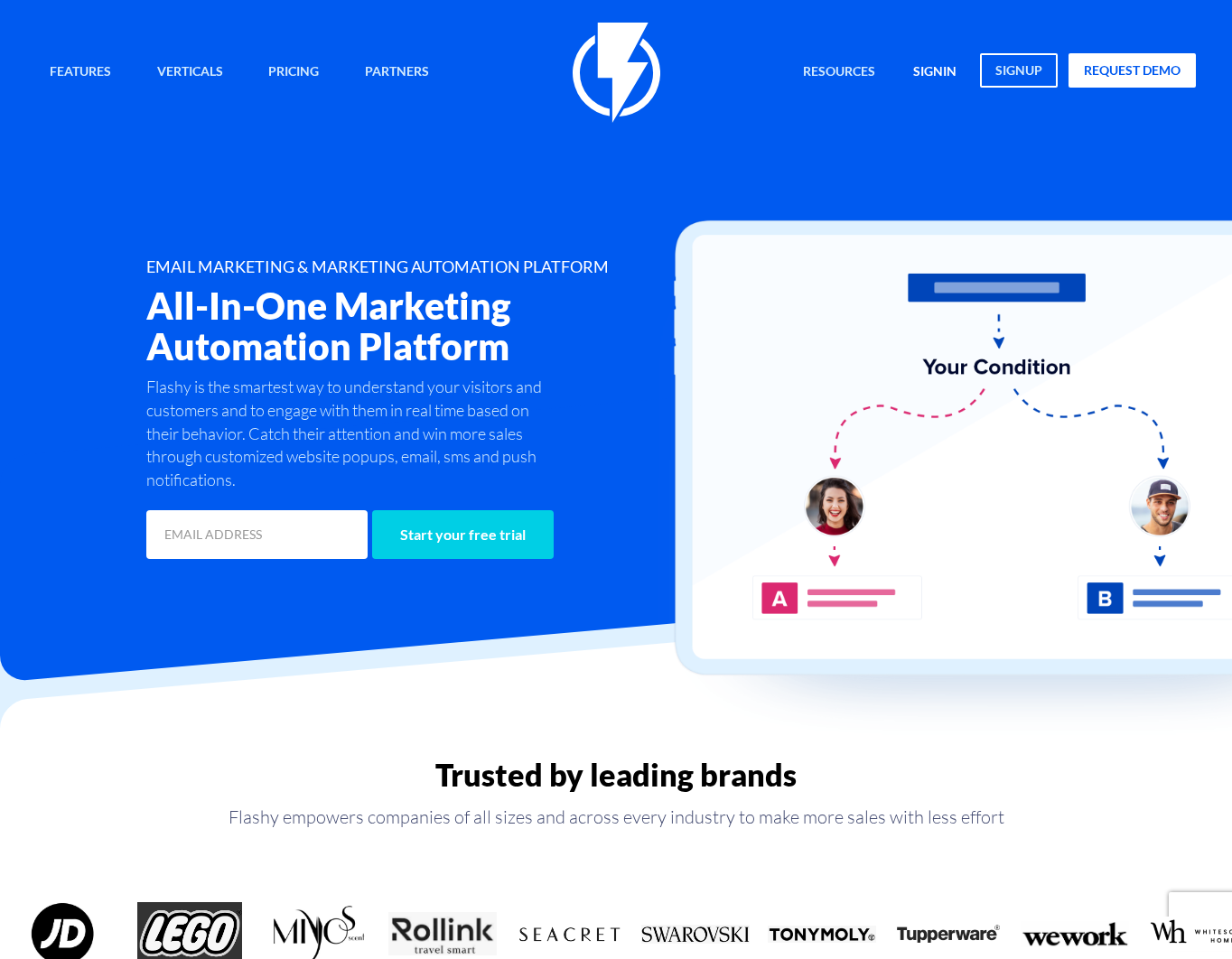
click at [954, 76] on link "signin" at bounding box center [935, 72] width 70 height 39
